Goal: Communication & Community: Share content

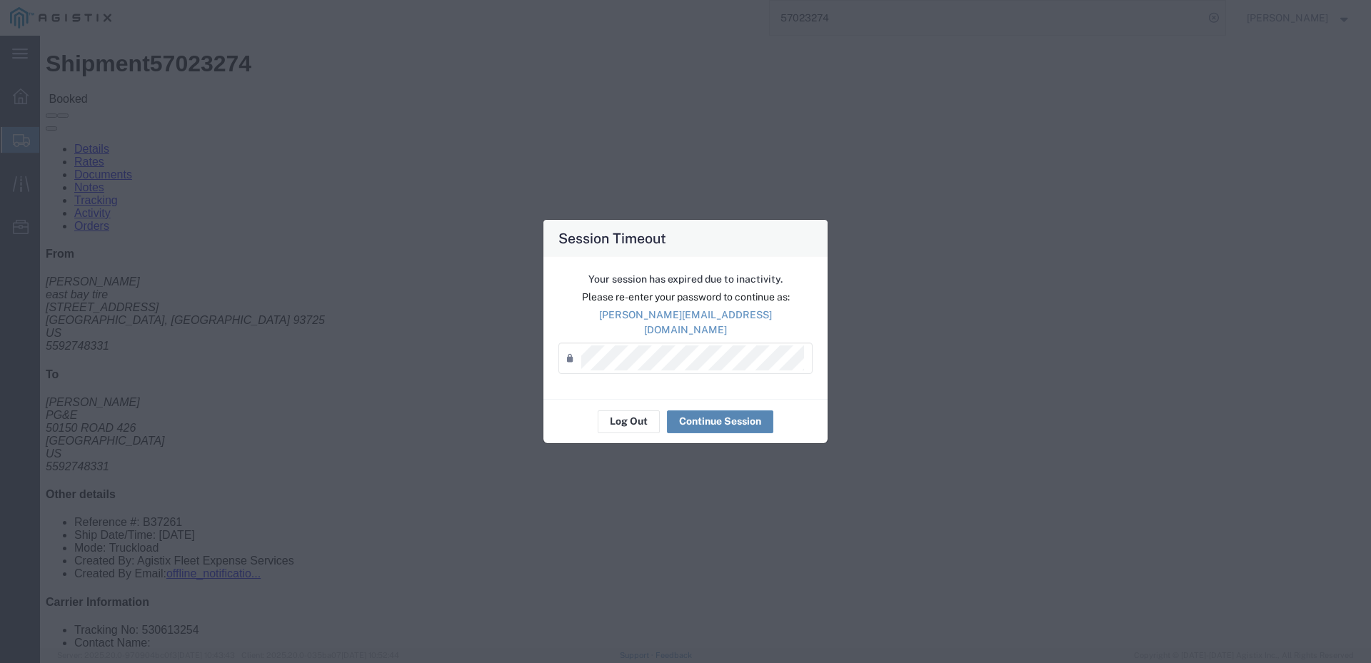
click at [703, 415] on button "Continue Session" at bounding box center [720, 422] width 106 height 23
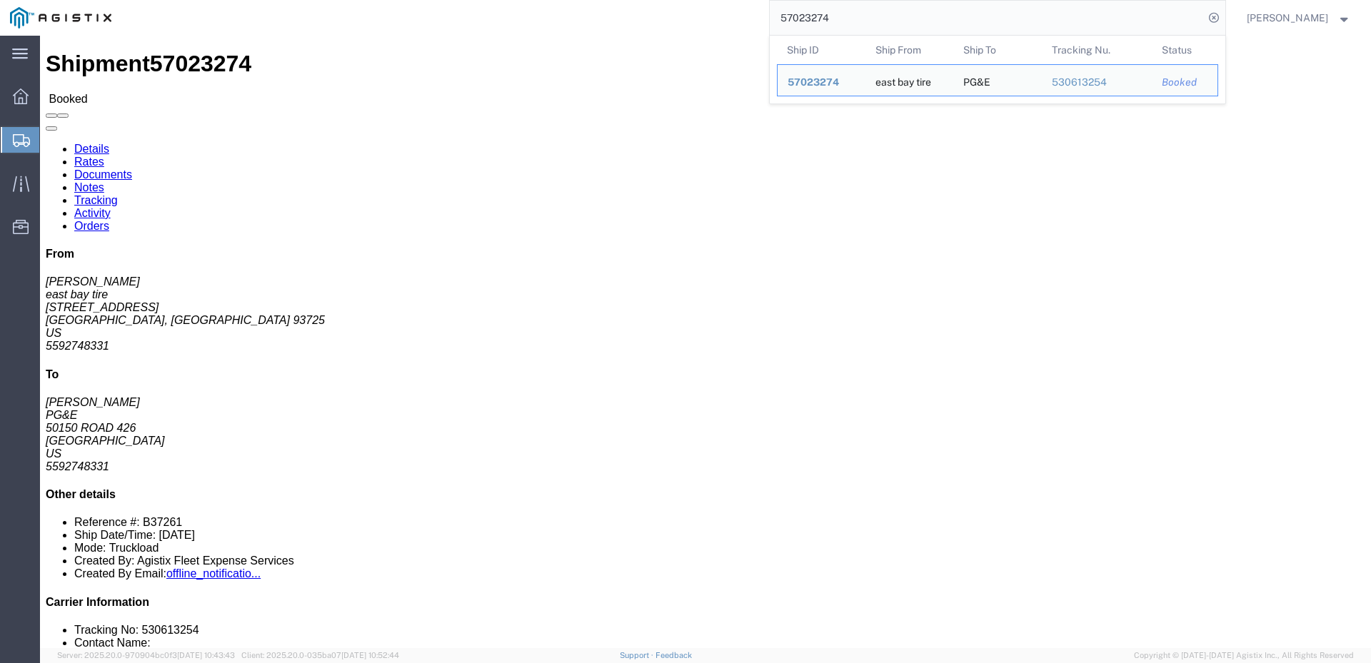
drag, startPoint x: 893, startPoint y: 16, endPoint x: 709, endPoint y: 19, distance: 184.3
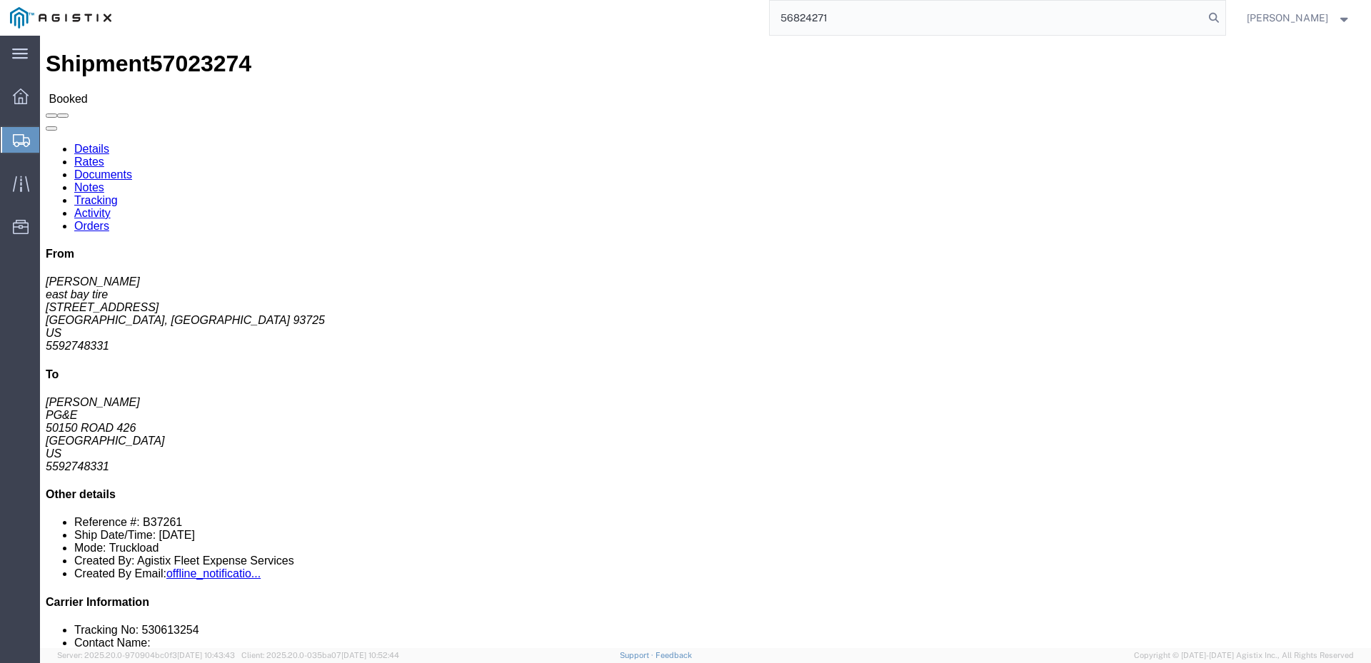
type input "56824271"
click span
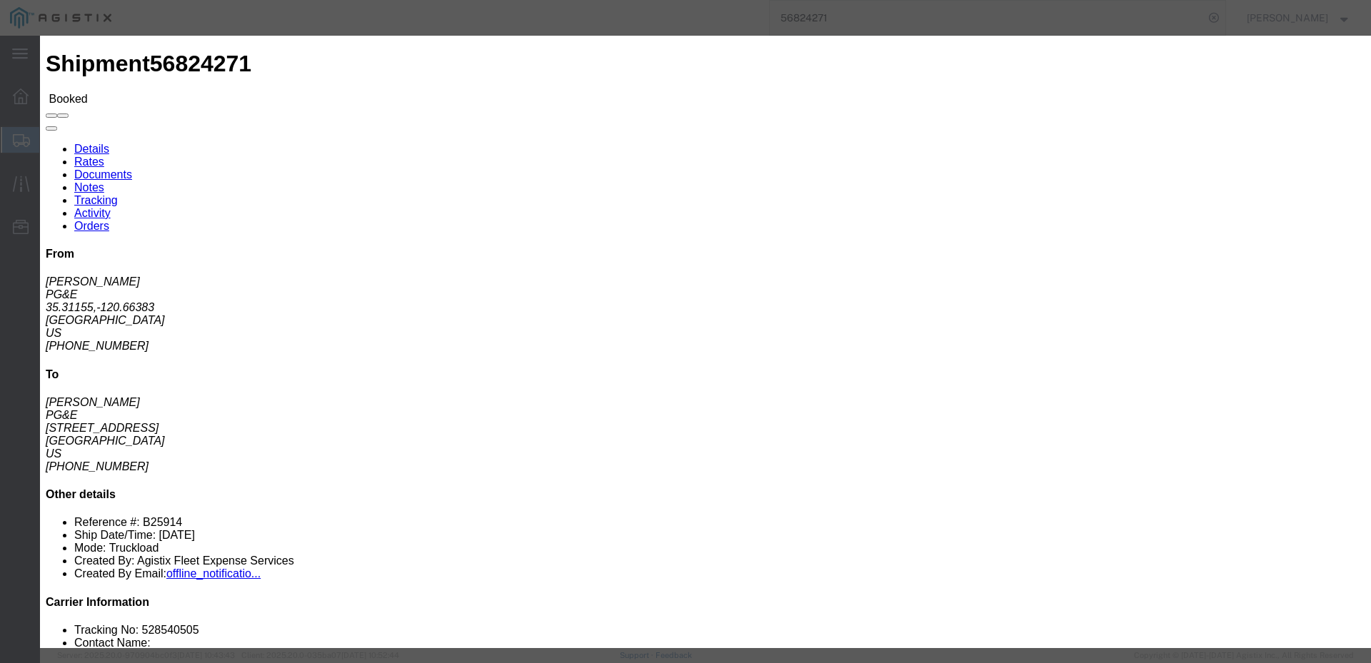
click input "text"
type input "[EMAIL_ADDRESS][DOMAIN_NAME]"
click input "PGE Fleet Bill Of Lading"
checkbox input "true"
click button "Send"
